Goal: Navigation & Orientation: Find specific page/section

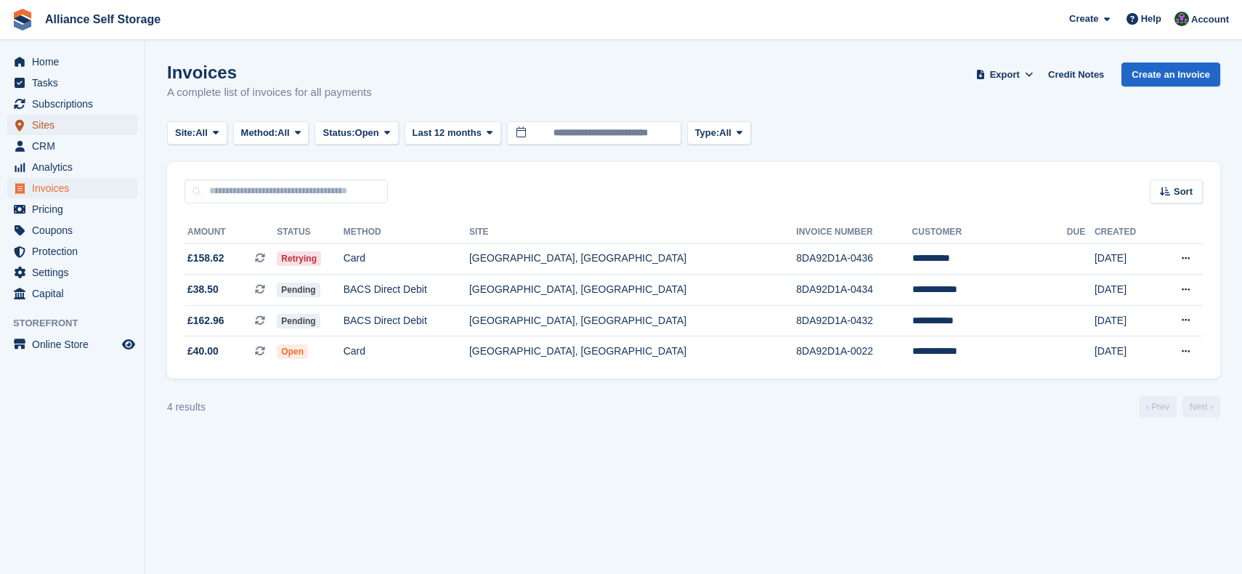
click at [73, 125] on span "Sites" at bounding box center [75, 125] width 87 height 20
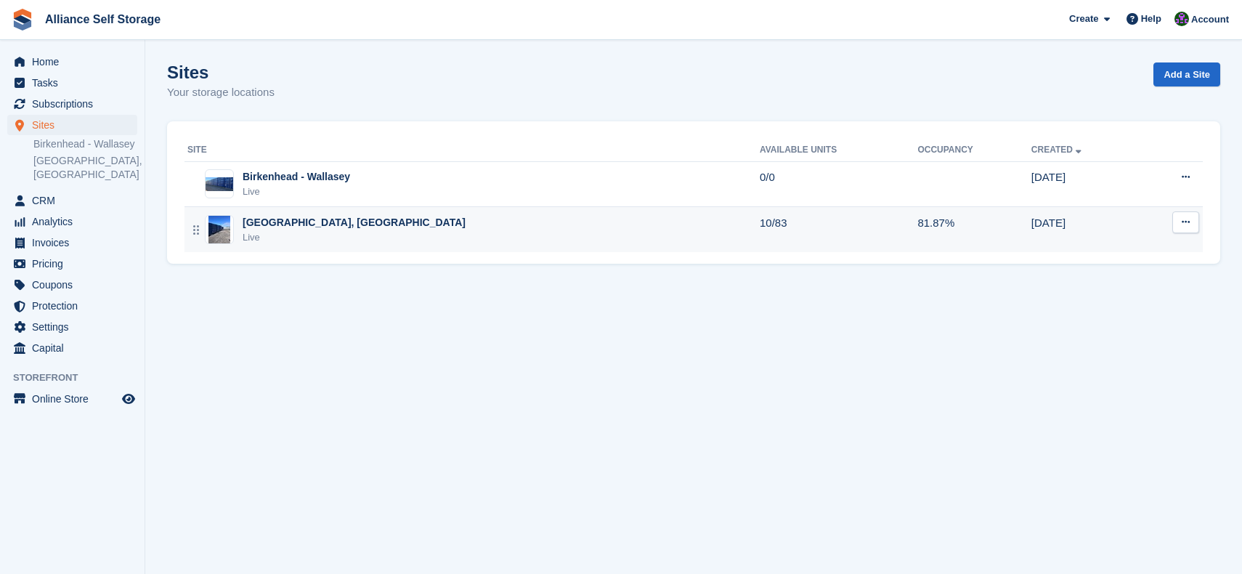
click at [764, 236] on td "10/83" at bounding box center [839, 229] width 158 height 45
